Goal: Complete application form: Complete application form

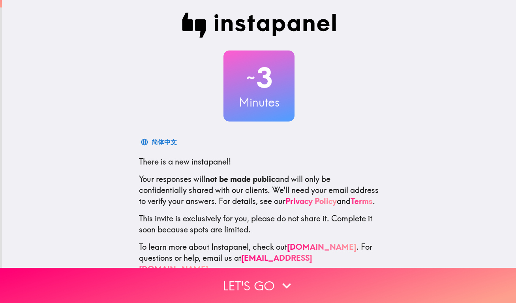
scroll to position [25, 0]
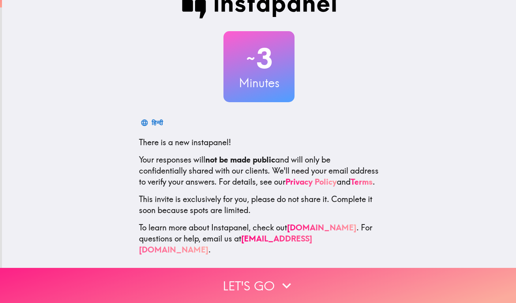
click at [327, 275] on button "Let's go" at bounding box center [258, 285] width 516 height 35
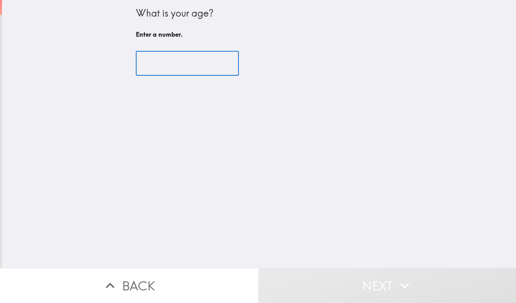
click at [207, 63] on input "number" at bounding box center [187, 63] width 103 height 24
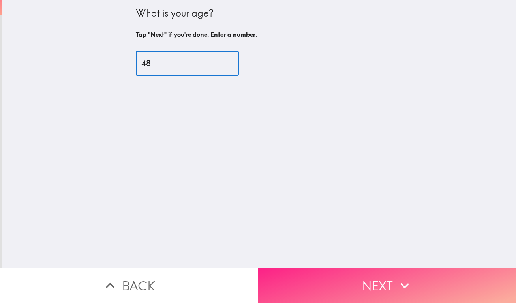
type input "48"
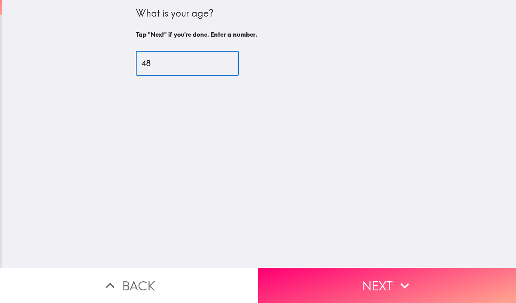
click at [388, 274] on button "Next" at bounding box center [387, 285] width 258 height 35
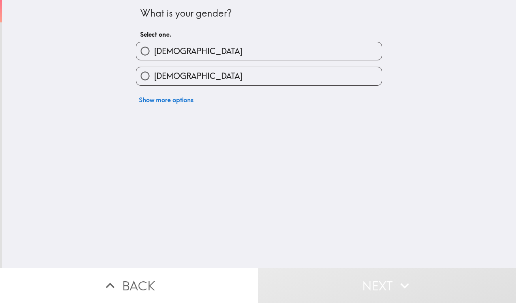
click at [301, 45] on label "[DEMOGRAPHIC_DATA]" at bounding box center [259, 51] width 246 height 18
click at [154, 45] on input "[DEMOGRAPHIC_DATA]" at bounding box center [145, 51] width 18 height 18
radio input "true"
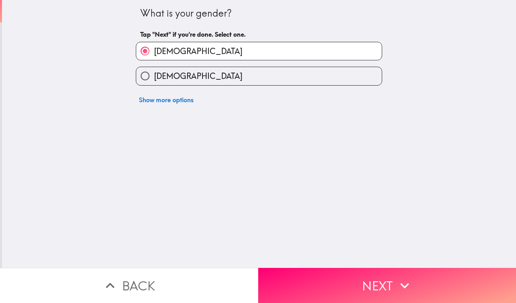
click at [360, 279] on button "Next" at bounding box center [387, 285] width 258 height 35
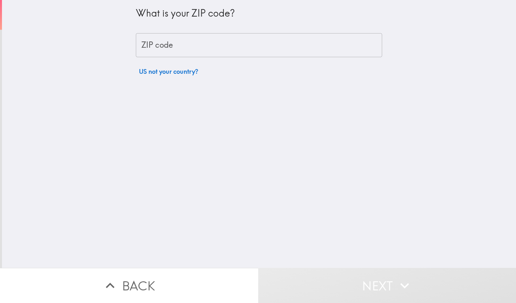
click at [284, 39] on input "ZIP code" at bounding box center [259, 45] width 247 height 24
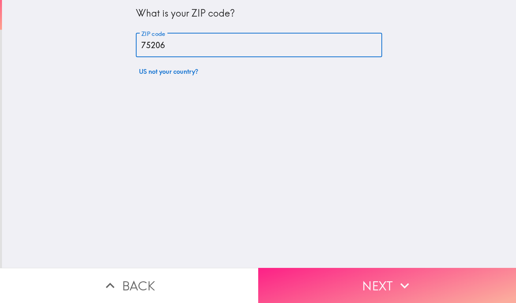
type input "75206"
click at [381, 281] on button "Next" at bounding box center [387, 285] width 258 height 35
